Goal: Information Seeking & Learning: Check status

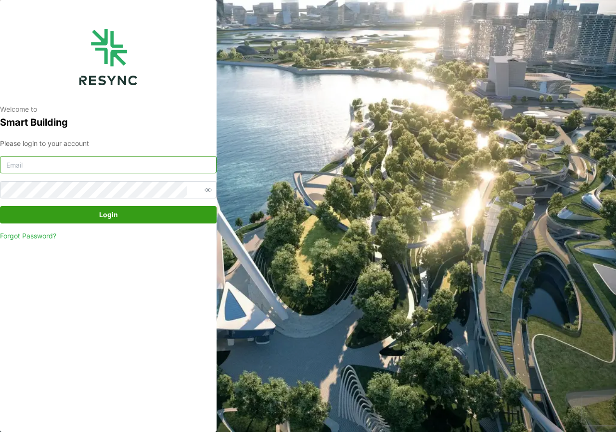
type input "[DOMAIN_NAME][EMAIL_ADDRESS][DOMAIN_NAME]"
click at [98, 217] on span "Login" at bounding box center [108, 214] width 198 height 16
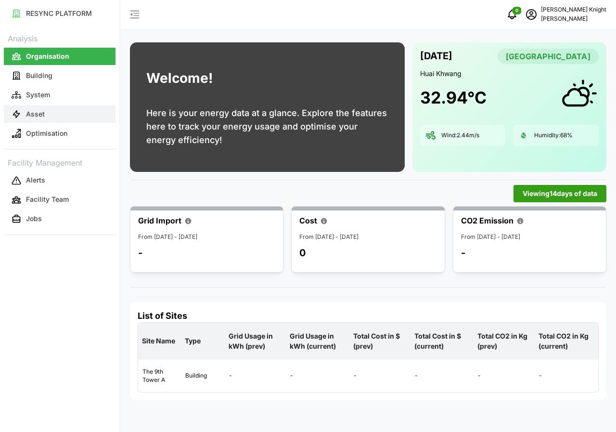
click at [32, 108] on button "Asset" at bounding box center [60, 113] width 112 height 17
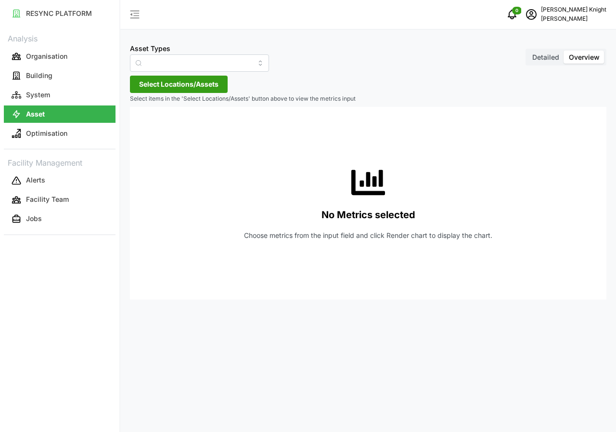
type input "Air Handling Unit"
click at [550, 60] on span "Detailed" at bounding box center [545, 57] width 27 height 8
click at [527, 51] on input "Detailed" at bounding box center [527, 51] width 0 height 0
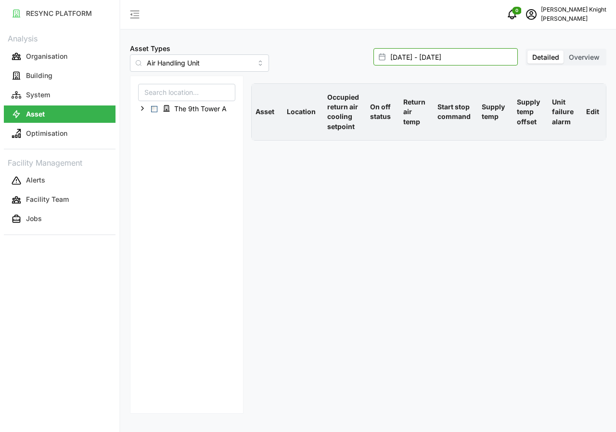
click at [465, 60] on input "09 Oct 2025 - 09 Oct 2025" at bounding box center [445, 56] width 144 height 17
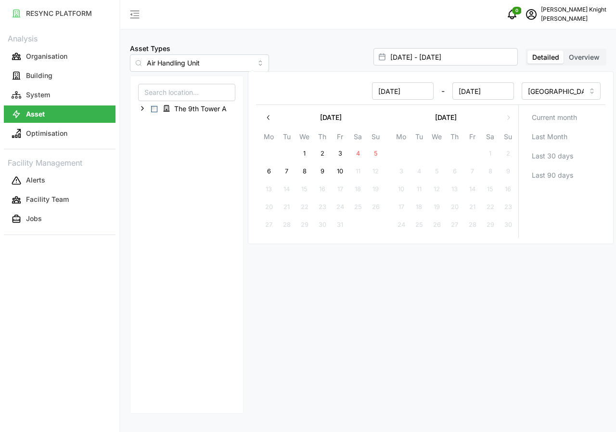
click at [344, 174] on button "10" at bounding box center [340, 171] width 17 height 17
type input "09 Oct 2025 - 10 Oct 2025"
type input "10 Oct 2025"
click at [344, 174] on button "10" at bounding box center [340, 171] width 17 height 17
type input "10 Oct 2025 - 10 Oct 2025"
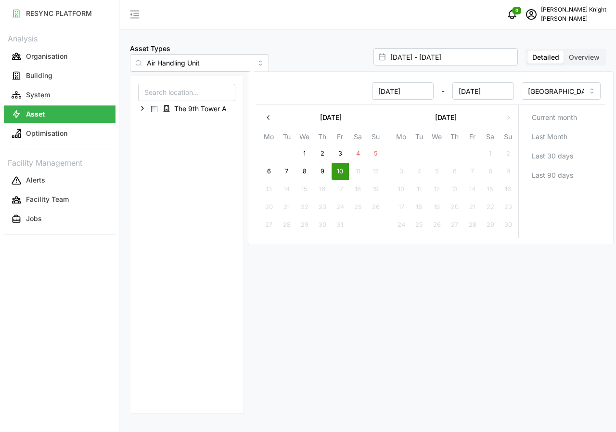
type input "10 Oct 2025"
click at [344, 174] on button "10" at bounding box center [340, 171] width 17 height 17
click at [153, 109] on span "Select The 9th Tower A" at bounding box center [154, 109] width 6 height 6
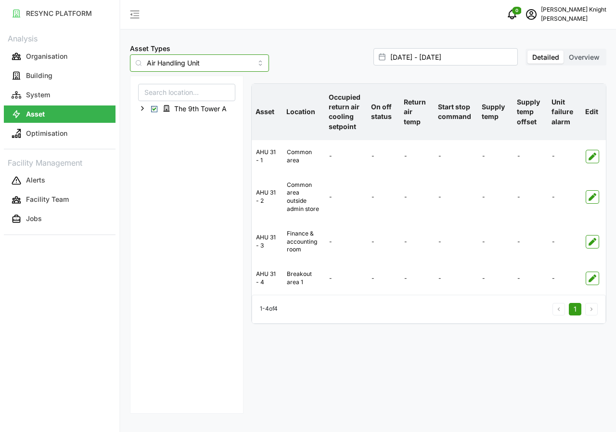
click at [243, 65] on input "Air Handling Unit" at bounding box center [199, 62] width 139 height 17
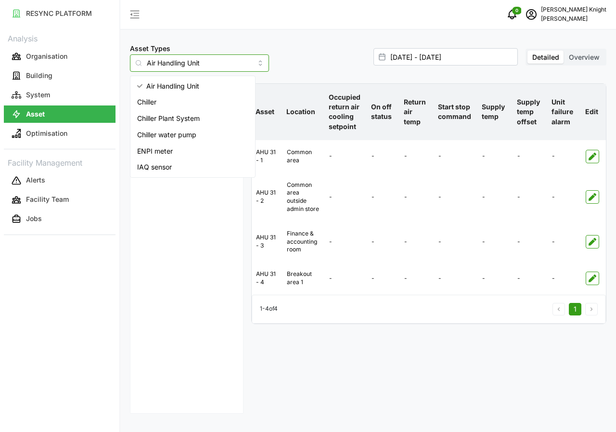
click at [176, 172] on div "IAQ sensor" at bounding box center [192, 167] width 121 height 16
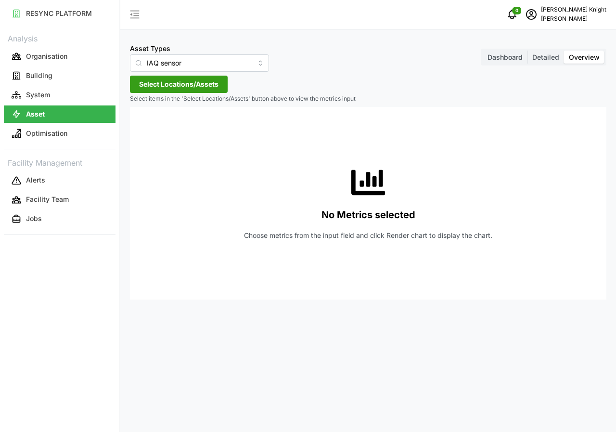
click at [539, 56] on span "Detailed" at bounding box center [545, 57] width 27 height 8
click at [527, 51] on input "Detailed" at bounding box center [527, 51] width 0 height 0
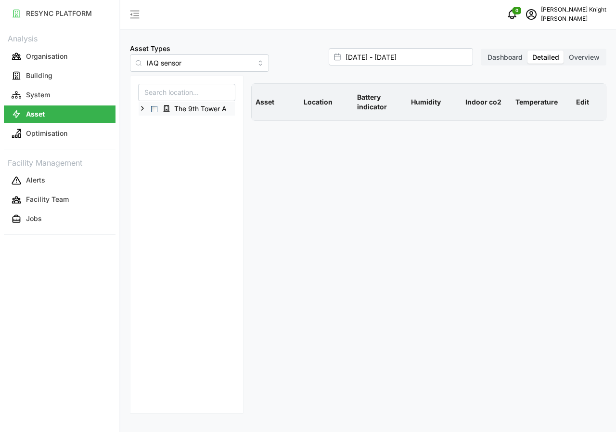
click at [155, 109] on span "Select The 9th Tower A" at bounding box center [154, 109] width 6 height 6
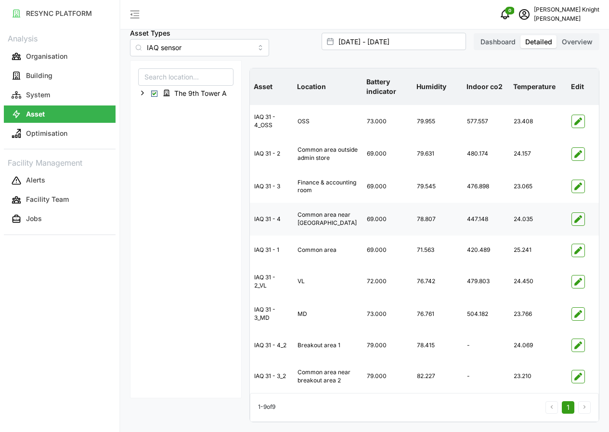
scroll to position [37, 0]
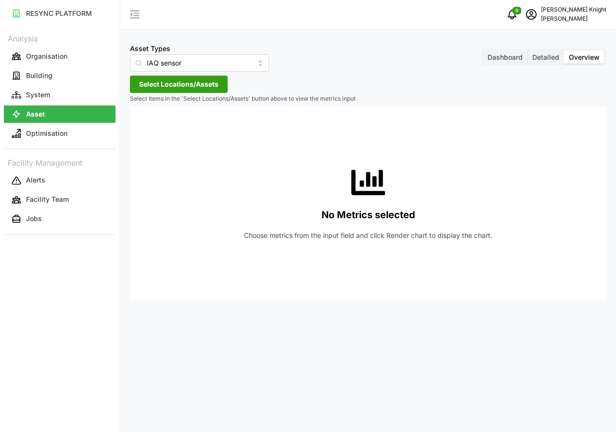
type input "Air Handling Unit"
